Goal: Task Accomplishment & Management: Manage account settings

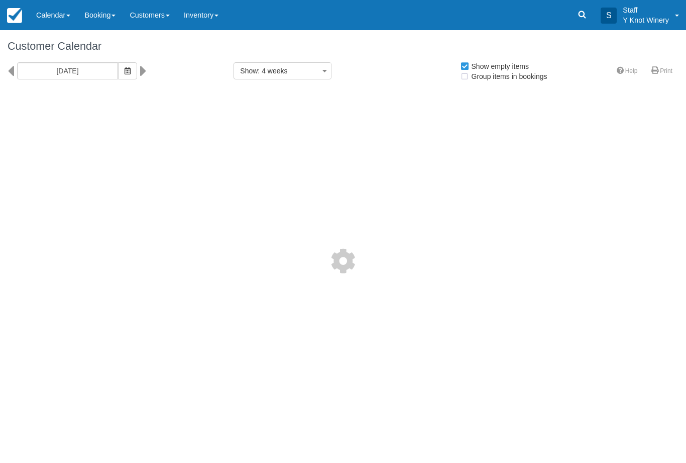
select select
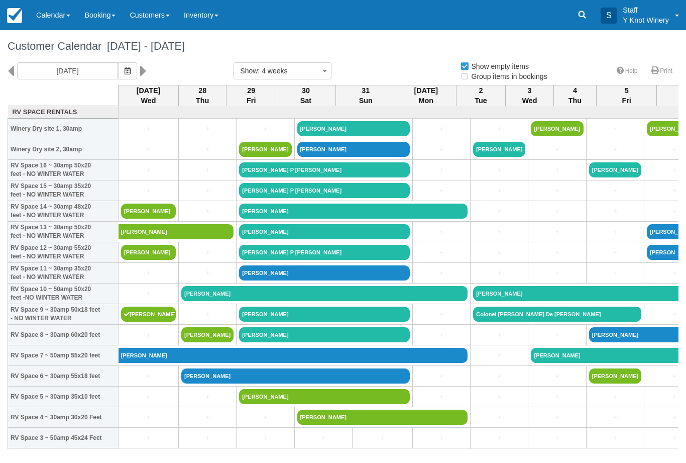
select select
click at [53, 15] on link "Calendar" at bounding box center [53, 15] width 48 height 30
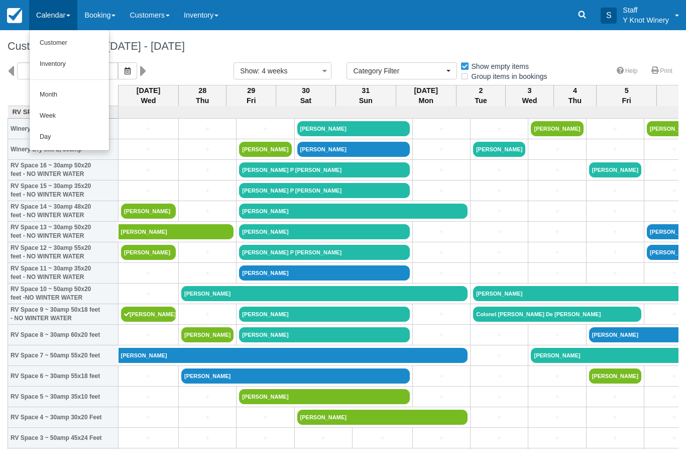
click at [45, 47] on link "Customer" at bounding box center [69, 43] width 79 height 21
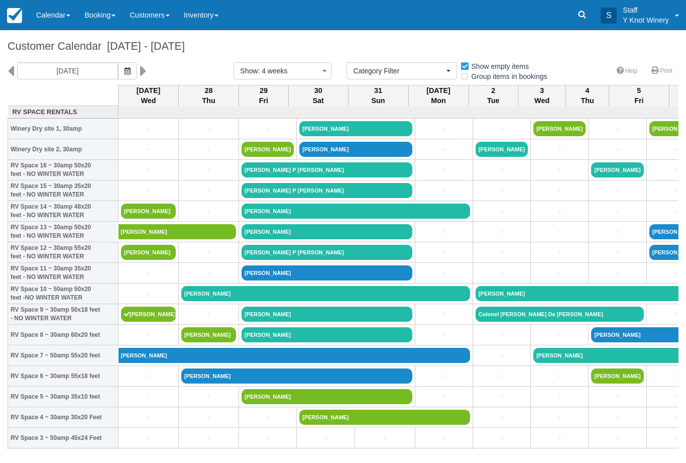
select select
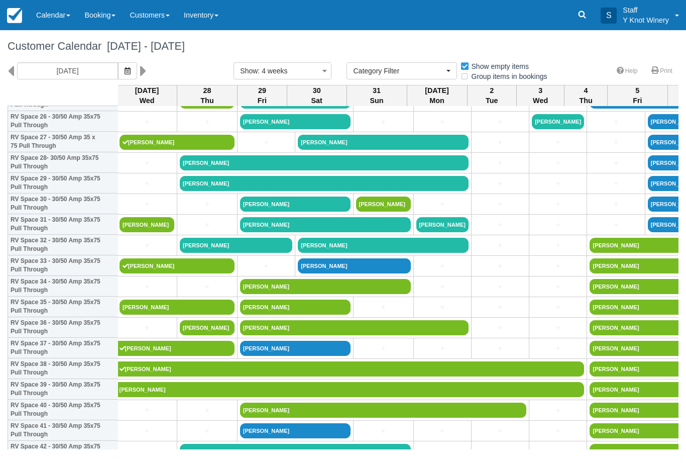
scroll to position [566, 2]
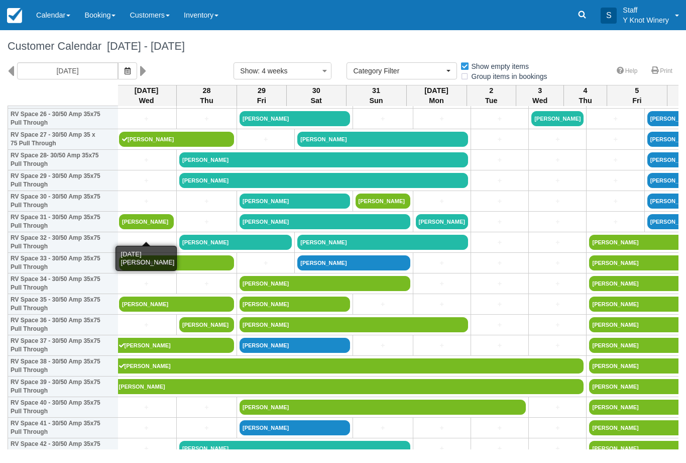
click at [149, 229] on link "[PERSON_NAME]" at bounding box center [146, 221] width 55 height 15
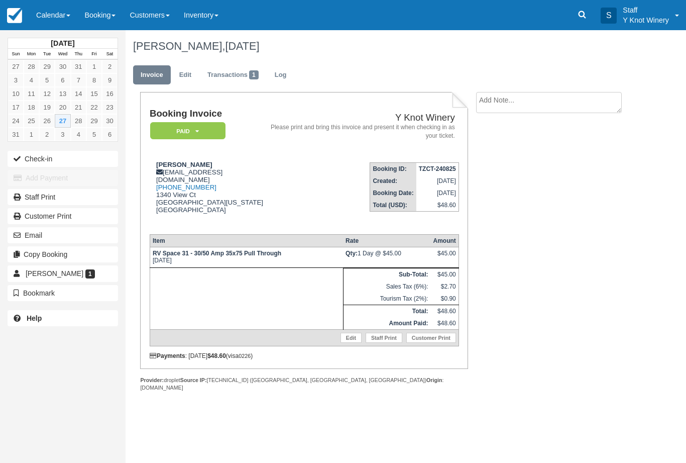
click at [349, 343] on link "Edit" at bounding box center [350, 337] width 21 height 10
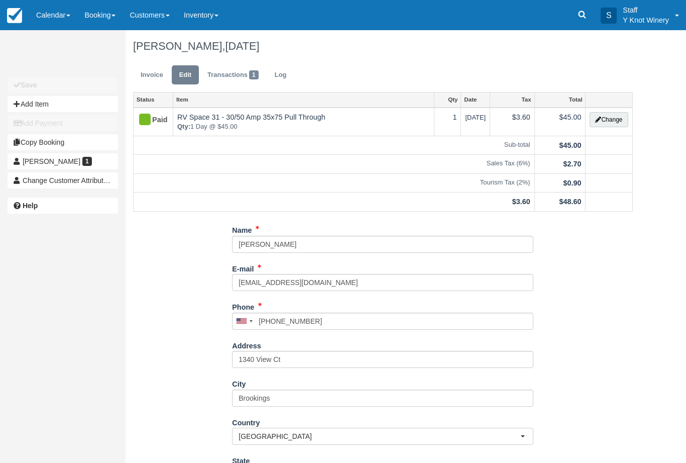
click at [609, 118] on button "Change" at bounding box center [609, 119] width 38 height 15
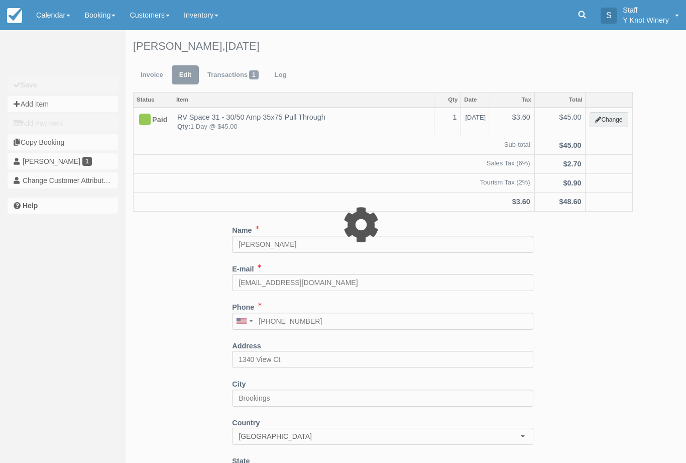
type input "45.00"
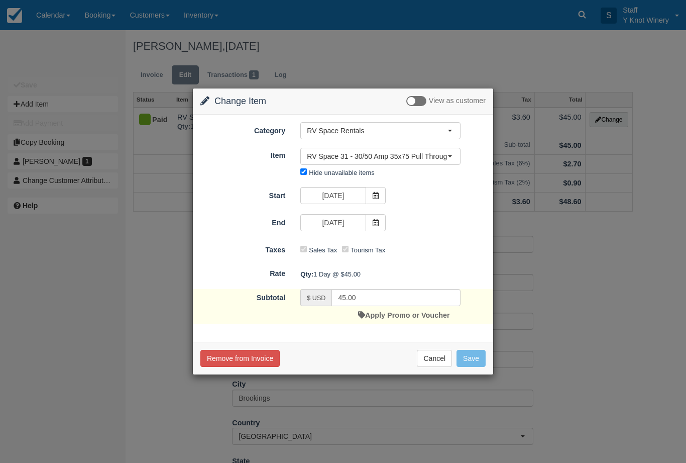
click at [401, 158] on span "RV Space 31 - 30/50 Amp 35x75 Pull Through" at bounding box center [377, 156] width 141 height 10
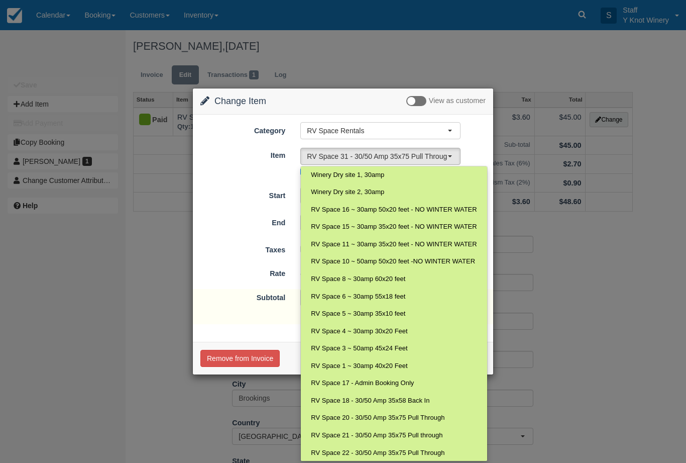
scroll to position [254, 0]
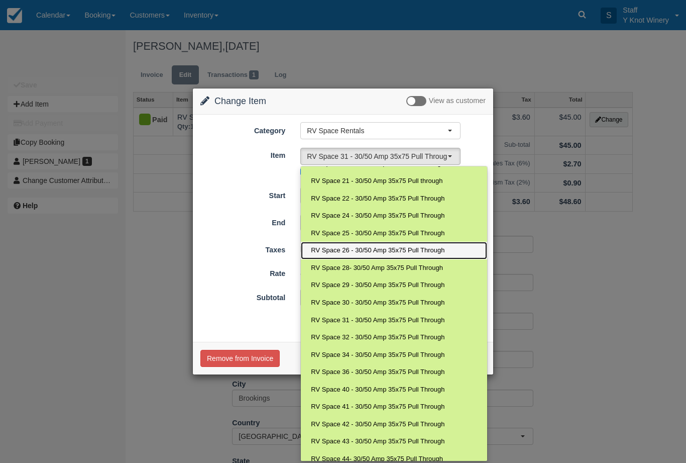
click at [364, 246] on span "RV Space 26 - 30/50 Amp 35x75 Pull Through" at bounding box center [378, 251] width 134 height 10
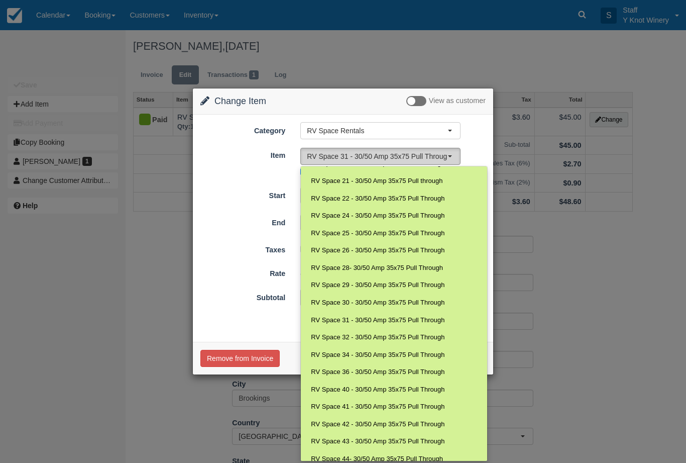
select select "78"
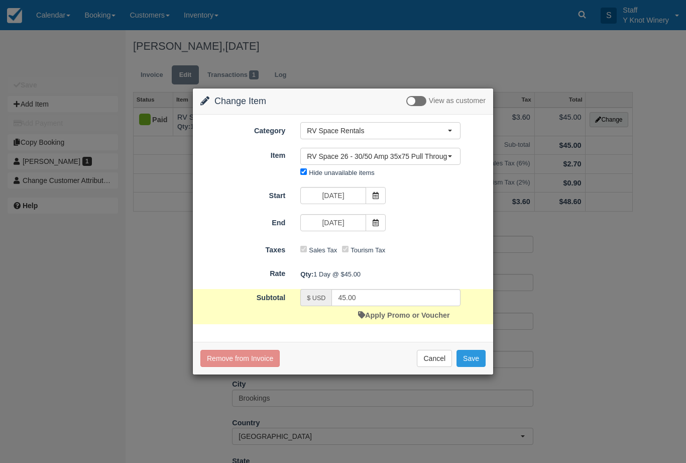
click at [470, 356] on button "Save" at bounding box center [471, 358] width 29 height 17
